Goal: Transaction & Acquisition: Purchase product/service

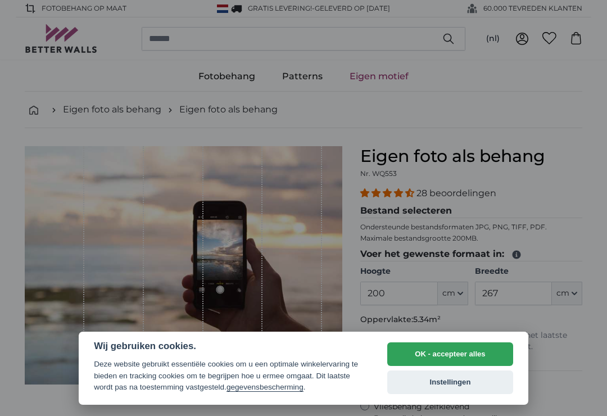
click at [474, 344] on button "OK - accepteer alles" at bounding box center [450, 354] width 126 height 24
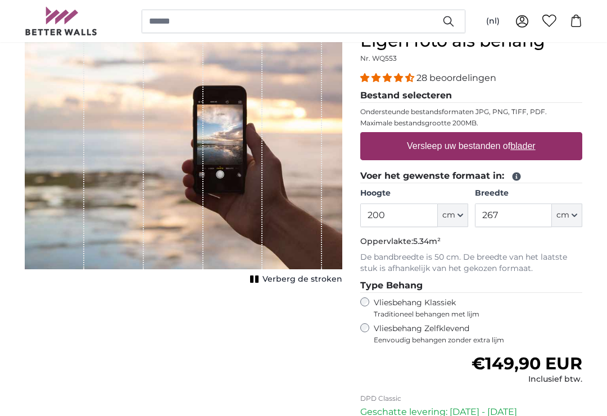
scroll to position [116, 0]
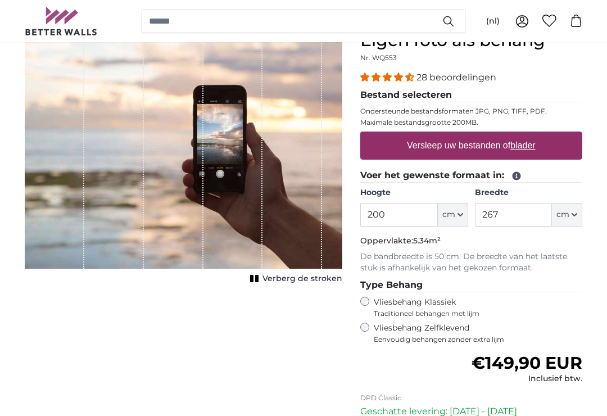
click at [376, 302] on label "Vliesbehang Klassiek Traditioneel behangen met lijm" at bounding box center [468, 307] width 188 height 21
click at [463, 213] on button "cm" at bounding box center [453, 215] width 30 height 24
click at [446, 212] on span "cm" at bounding box center [448, 214] width 13 height 11
click at [467, 208] on button "cm" at bounding box center [453, 215] width 30 height 24
click at [456, 209] on button "cm" at bounding box center [453, 215] width 30 height 24
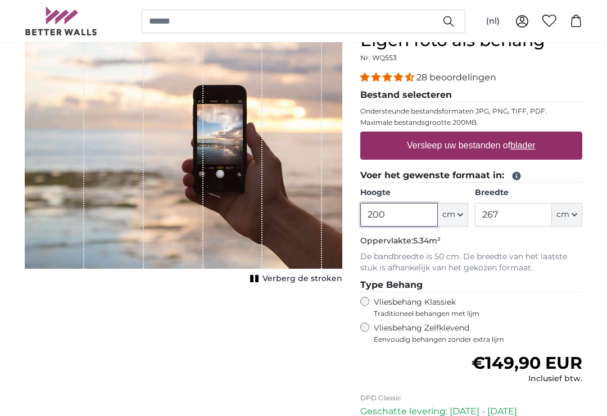
click at [412, 211] on input "200" at bounding box center [398, 215] width 77 height 24
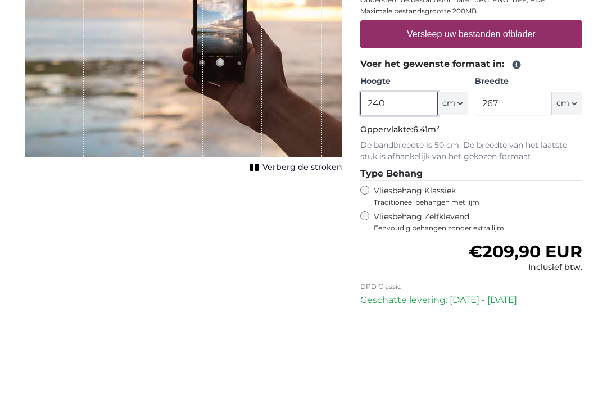
type input "240"
click at [526, 203] on input "267" at bounding box center [513, 215] width 77 height 24
type input "2"
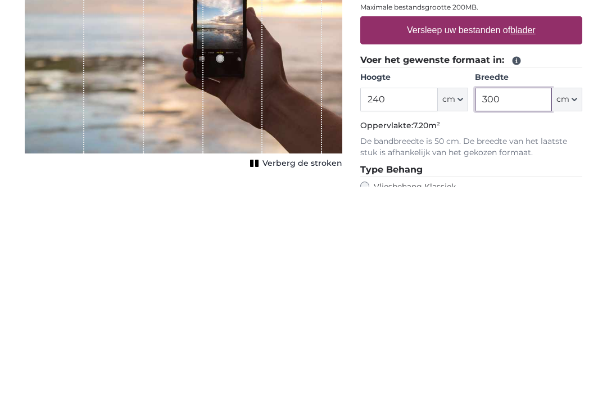
scroll to position [2, 0]
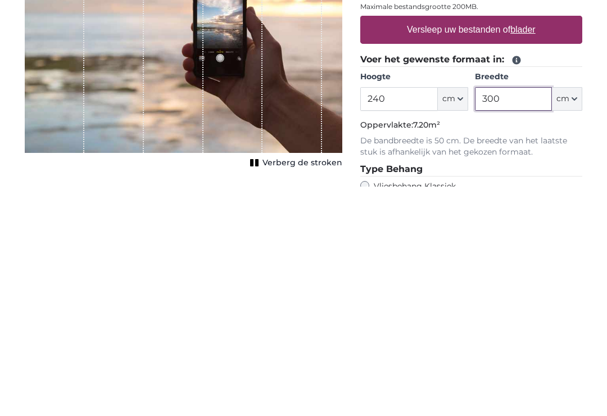
type input "300"
click at [266, 387] on span "Verberg de stroken" at bounding box center [302, 392] width 80 height 11
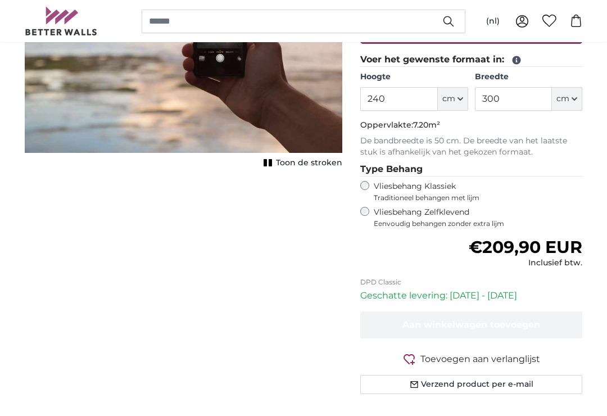
click at [271, 160] on rect "1 of 1" at bounding box center [270, 162] width 3 height 7
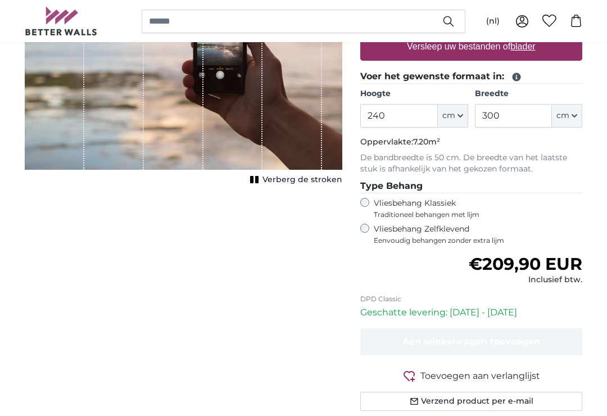
scroll to position [248, 0]
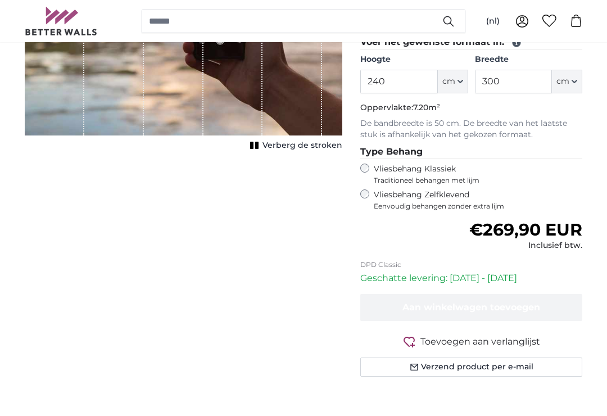
scroll to position [249, 0]
